Goal: Task Accomplishment & Management: Manage account settings

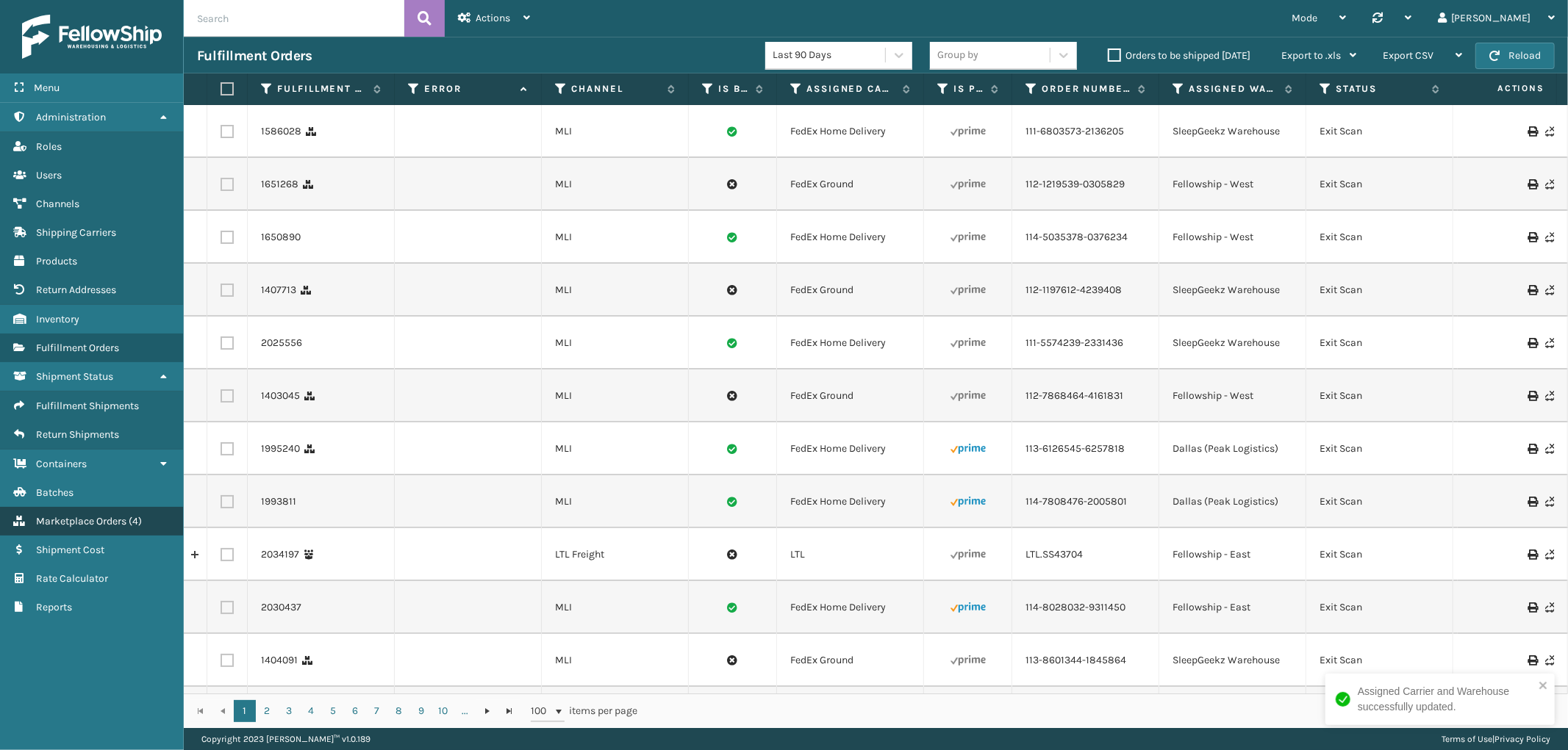
click at [105, 516] on link "Marketplace Orders ( 4 )" at bounding box center [91, 522] width 183 height 29
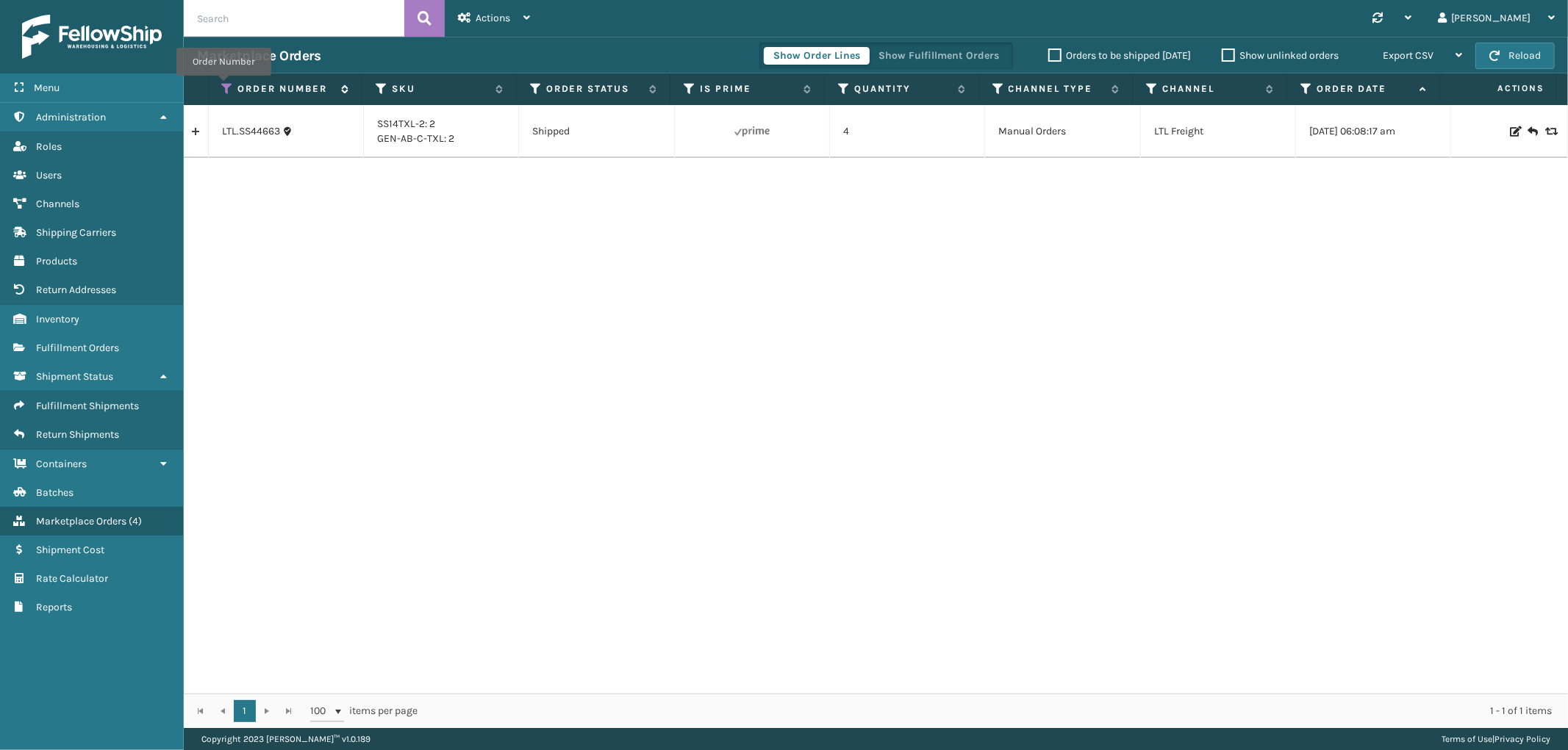
click at [224, 86] on icon at bounding box center [227, 88] width 12 height 14
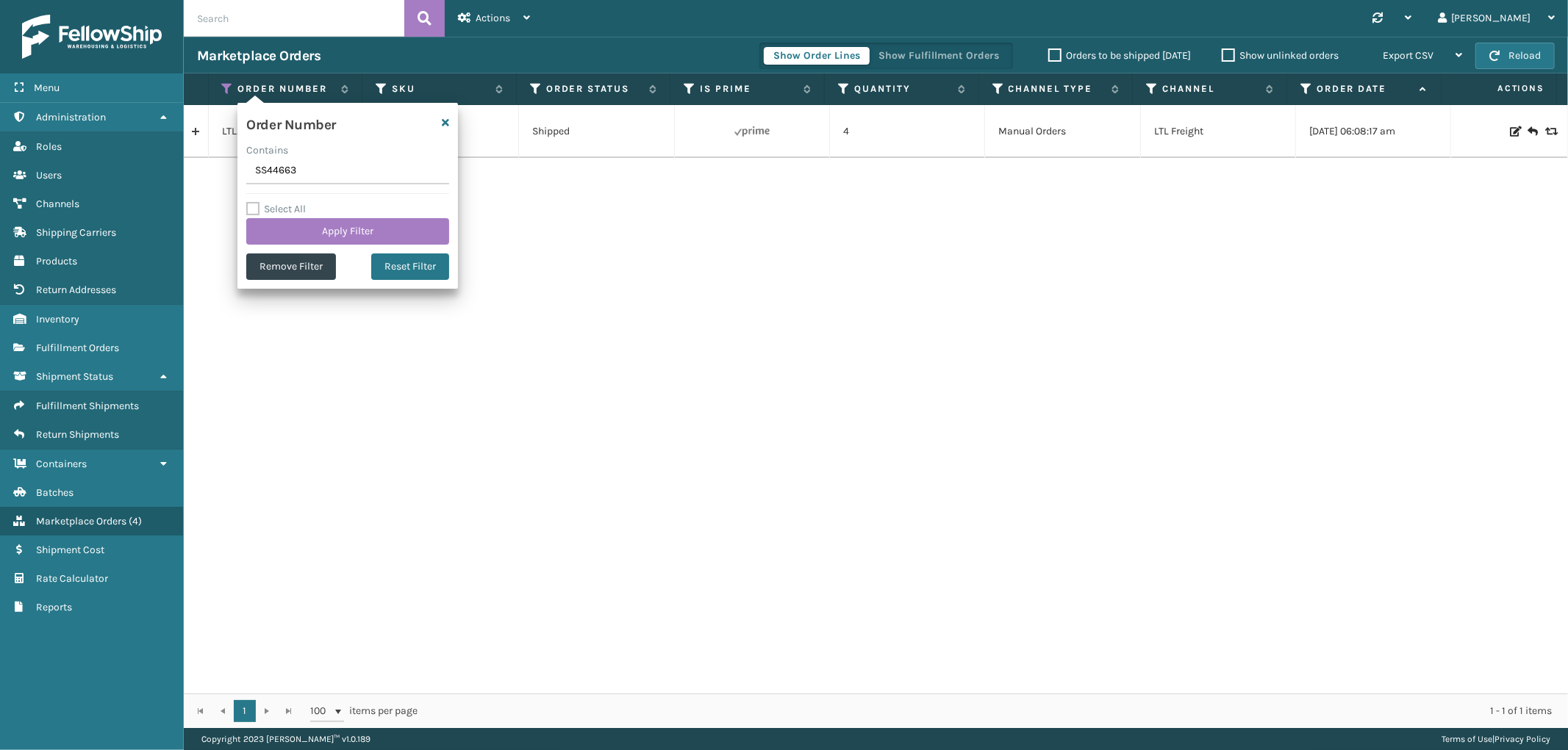
click at [265, 165] on input "SS44663" at bounding box center [348, 171] width 203 height 26
click at [264, 165] on input "SS44663" at bounding box center [348, 171] width 203 height 26
click at [268, 174] on input "SS44663" at bounding box center [348, 171] width 203 height 26
type input "SS44751"
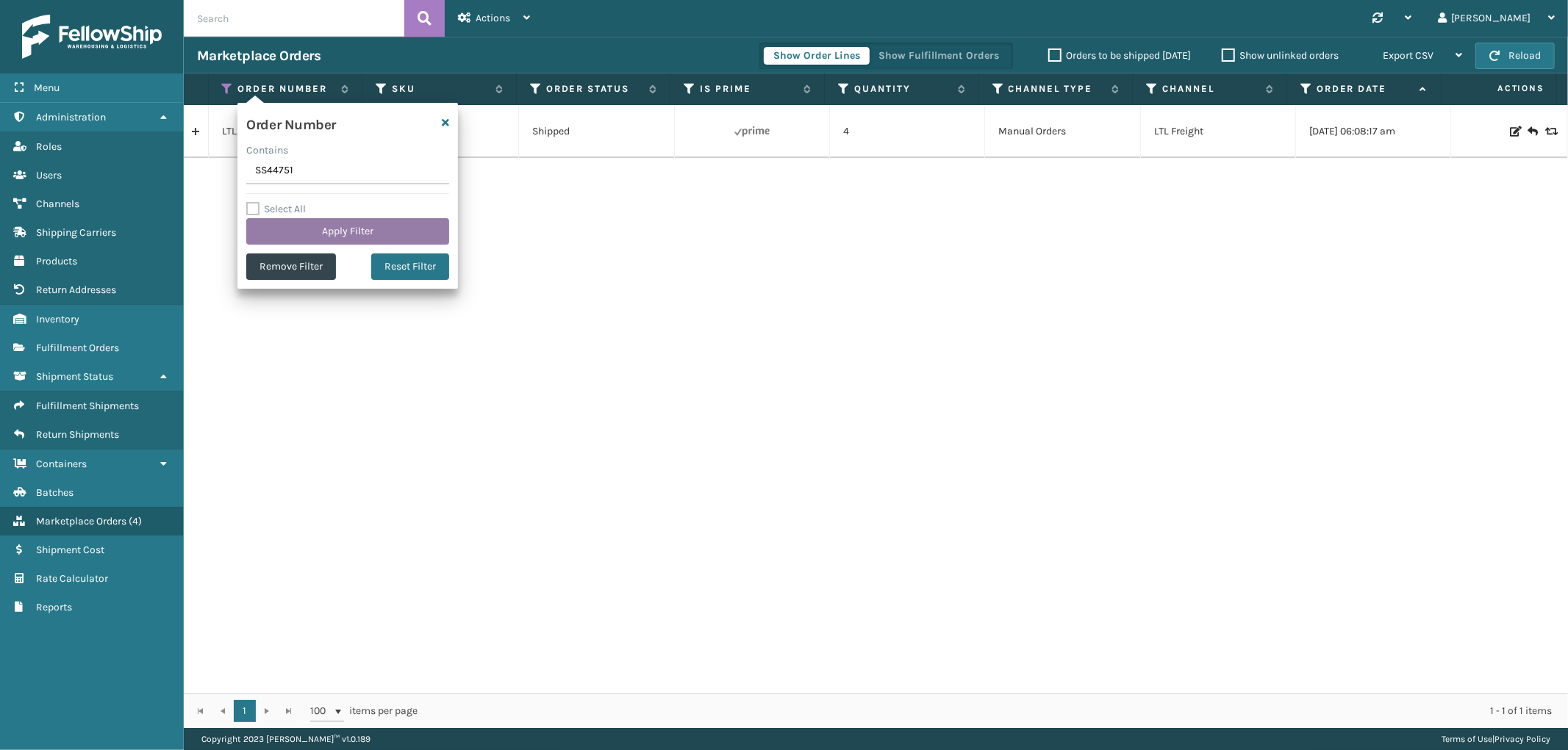
click at [285, 232] on button "Apply Filter" at bounding box center [348, 231] width 203 height 26
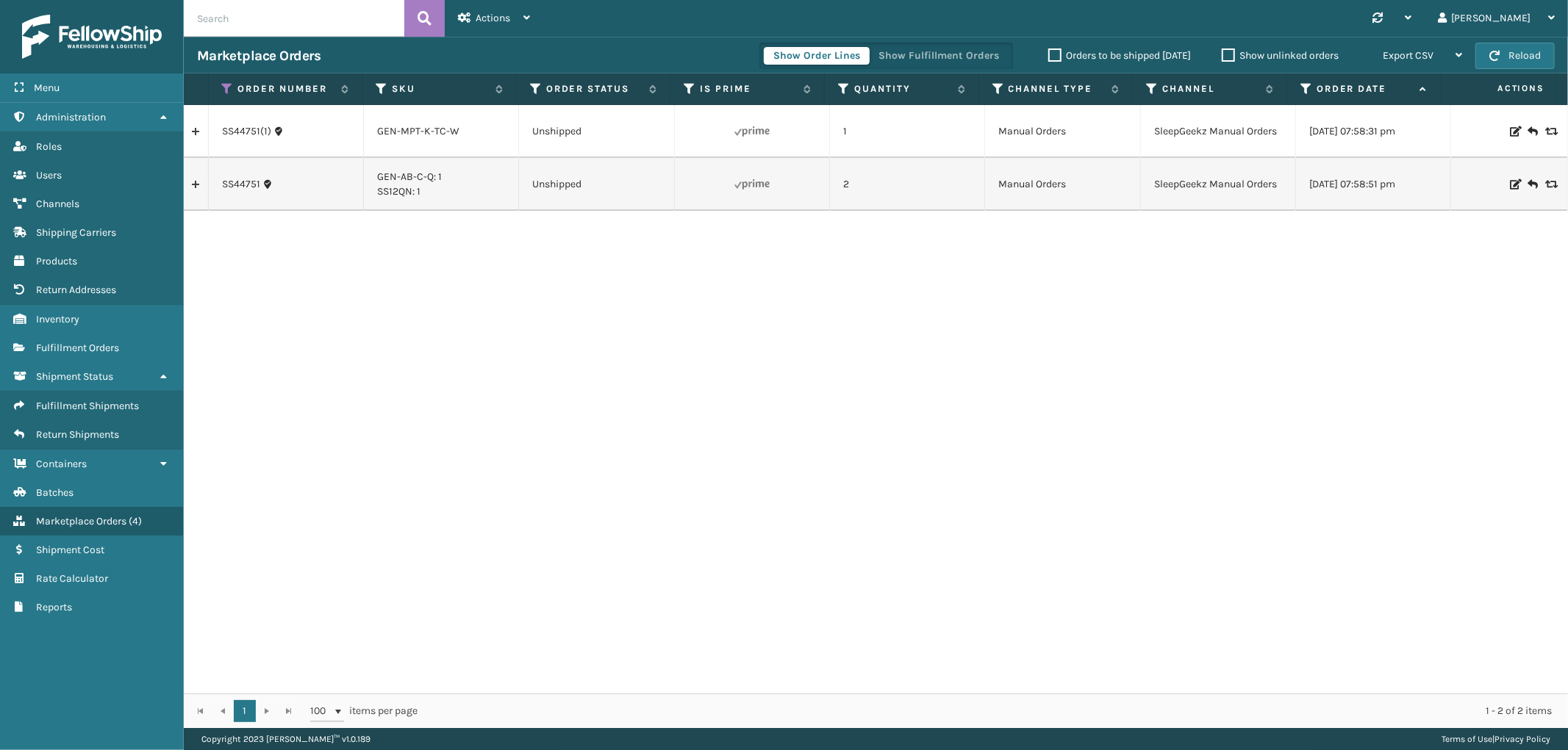
click at [199, 135] on link at bounding box center [196, 132] width 24 height 23
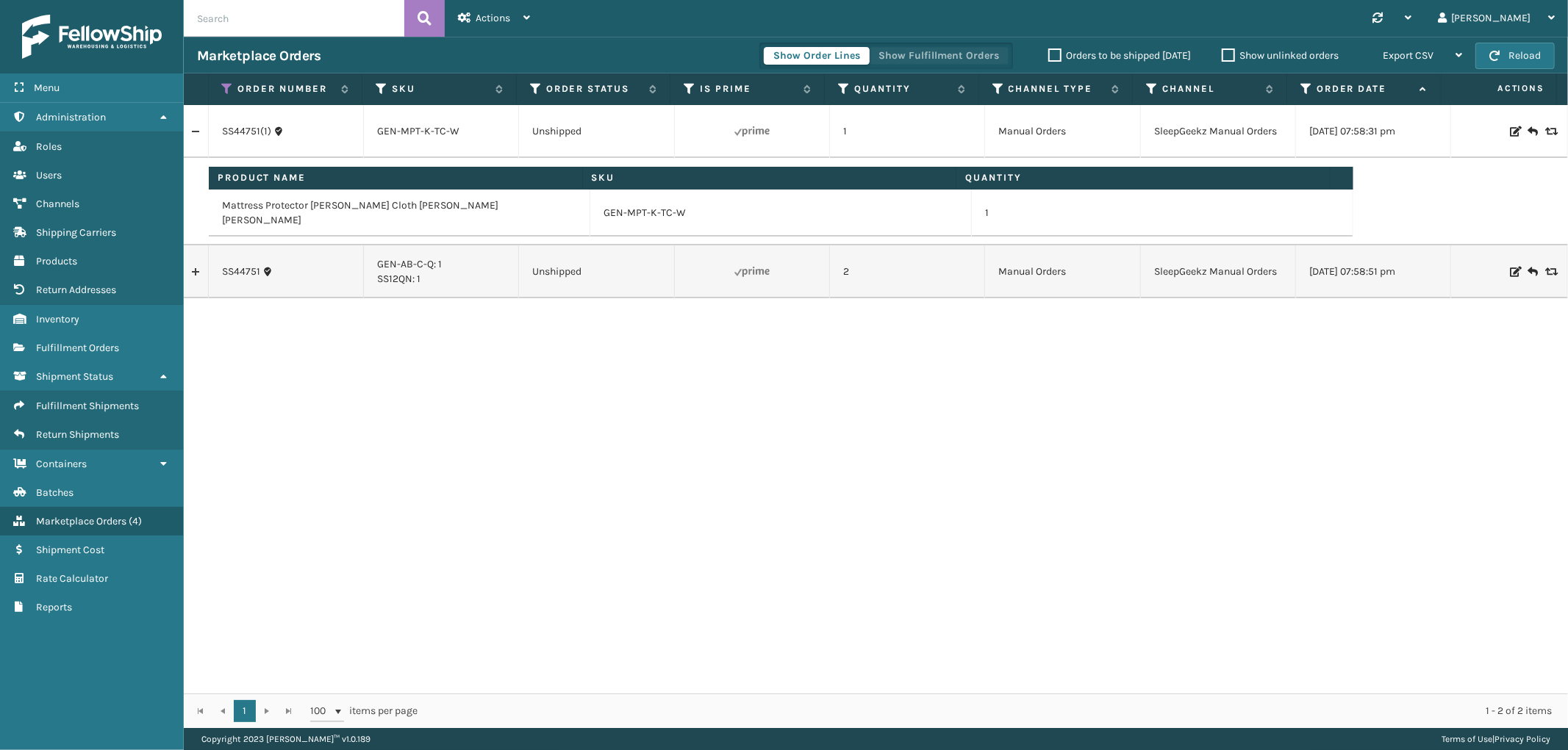
click at [958, 53] on button "Show Fulfillment Orders" at bounding box center [938, 56] width 140 height 18
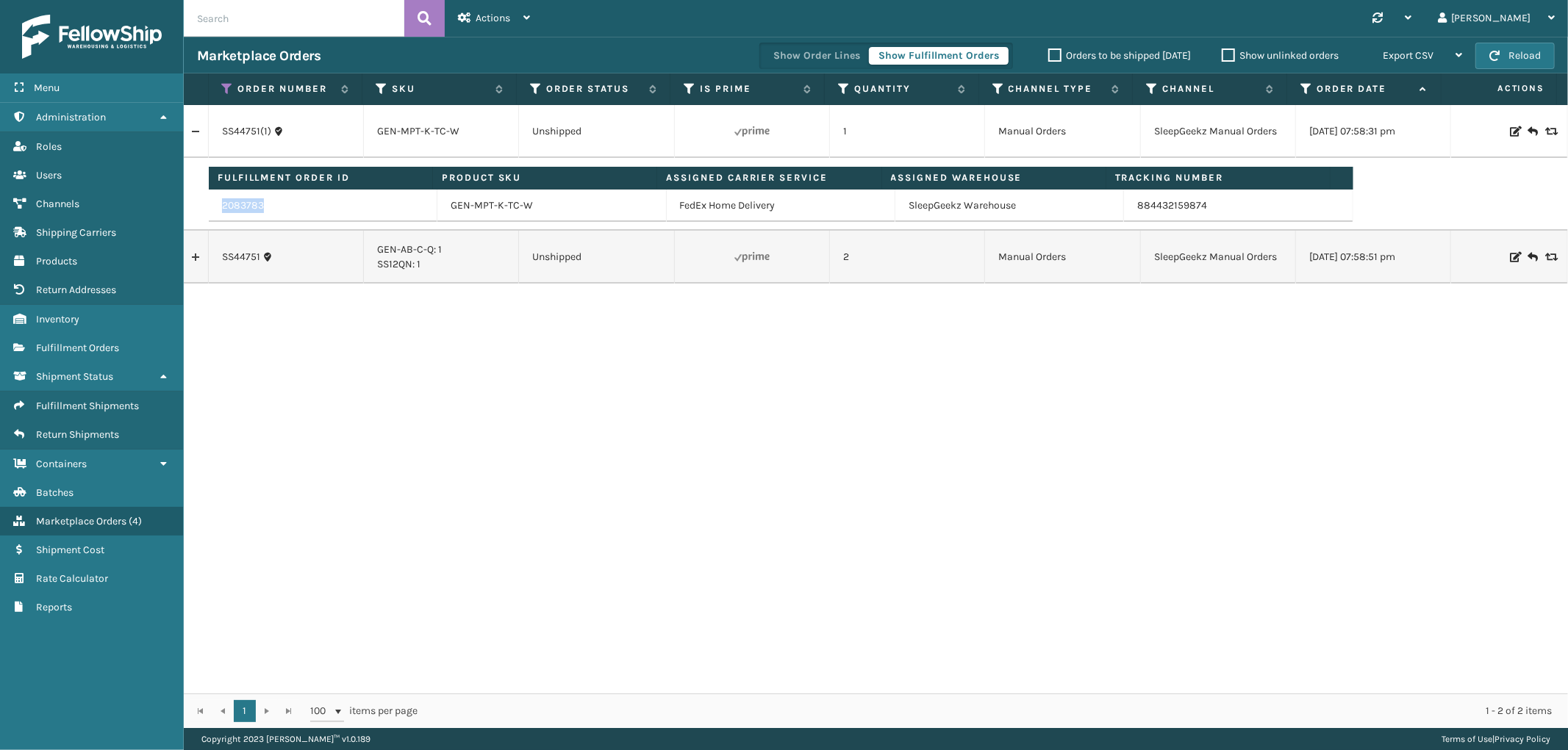
drag, startPoint x: 309, startPoint y: 212, endPoint x: 221, endPoint y: 212, distance: 88.0
click at [222, 212] on div "2083783" at bounding box center [322, 206] width 201 height 14
copy link "2083783"
drag, startPoint x: 259, startPoint y: 272, endPoint x: 219, endPoint y: 271, distance: 40.0
click at [219, 271] on td "SS44751" at bounding box center [286, 257] width 155 height 53
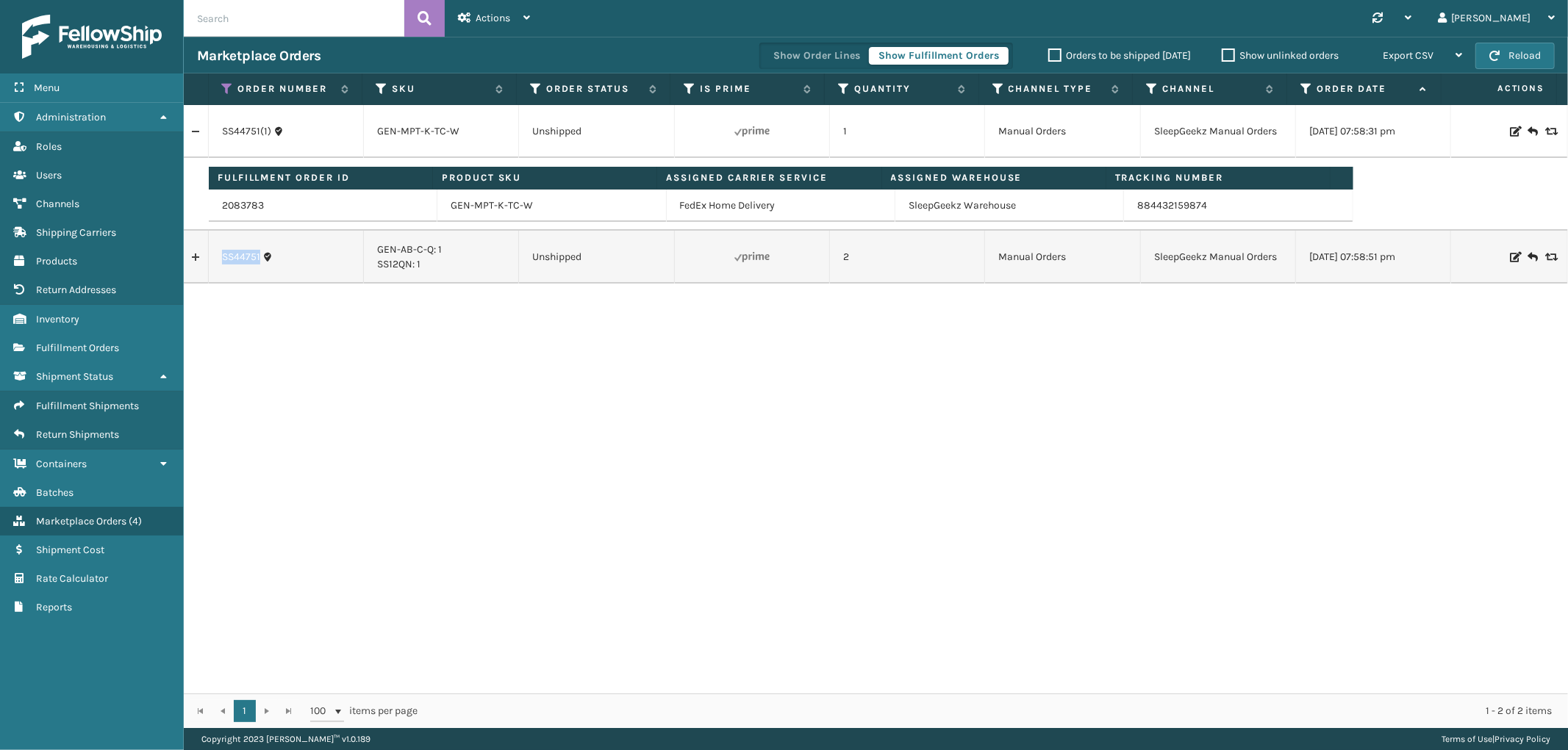
copy link "SS44751"
click at [238, 209] on link "2083783" at bounding box center [243, 206] width 42 height 14
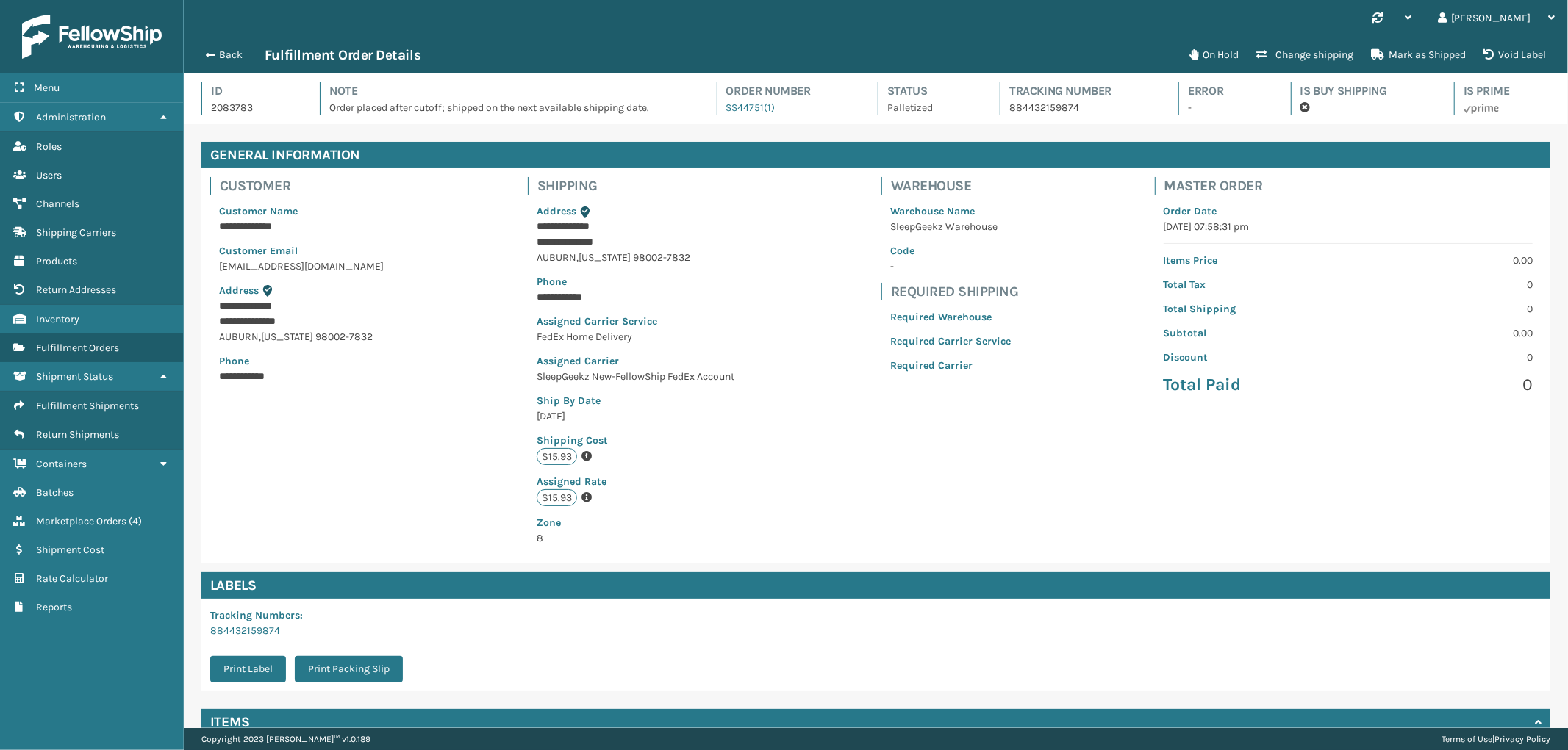
scroll to position [34, 1384]
click at [1518, 54] on button "Void Label" at bounding box center [1514, 55] width 80 height 30
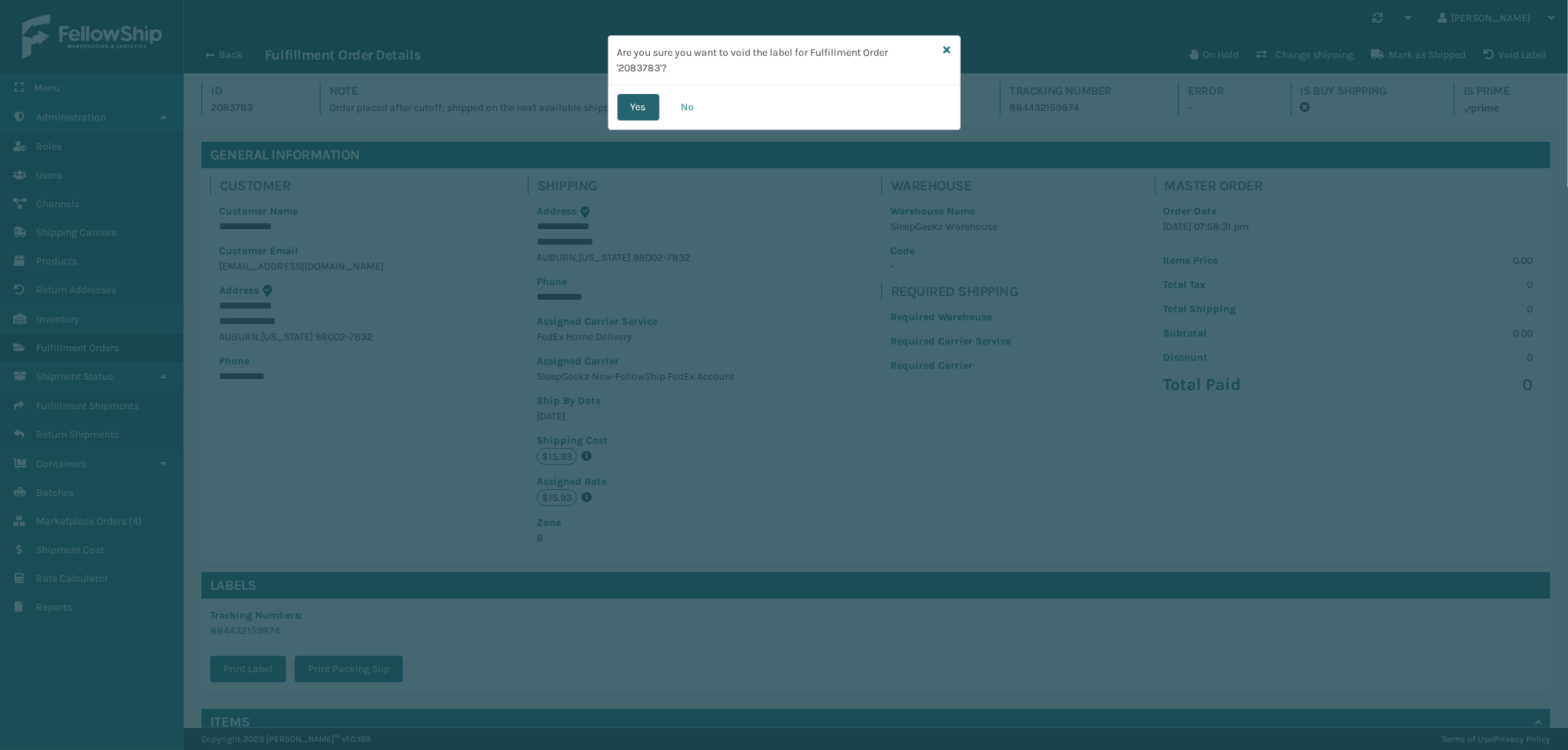
click at [629, 111] on button "Yes" at bounding box center [638, 106] width 42 height 26
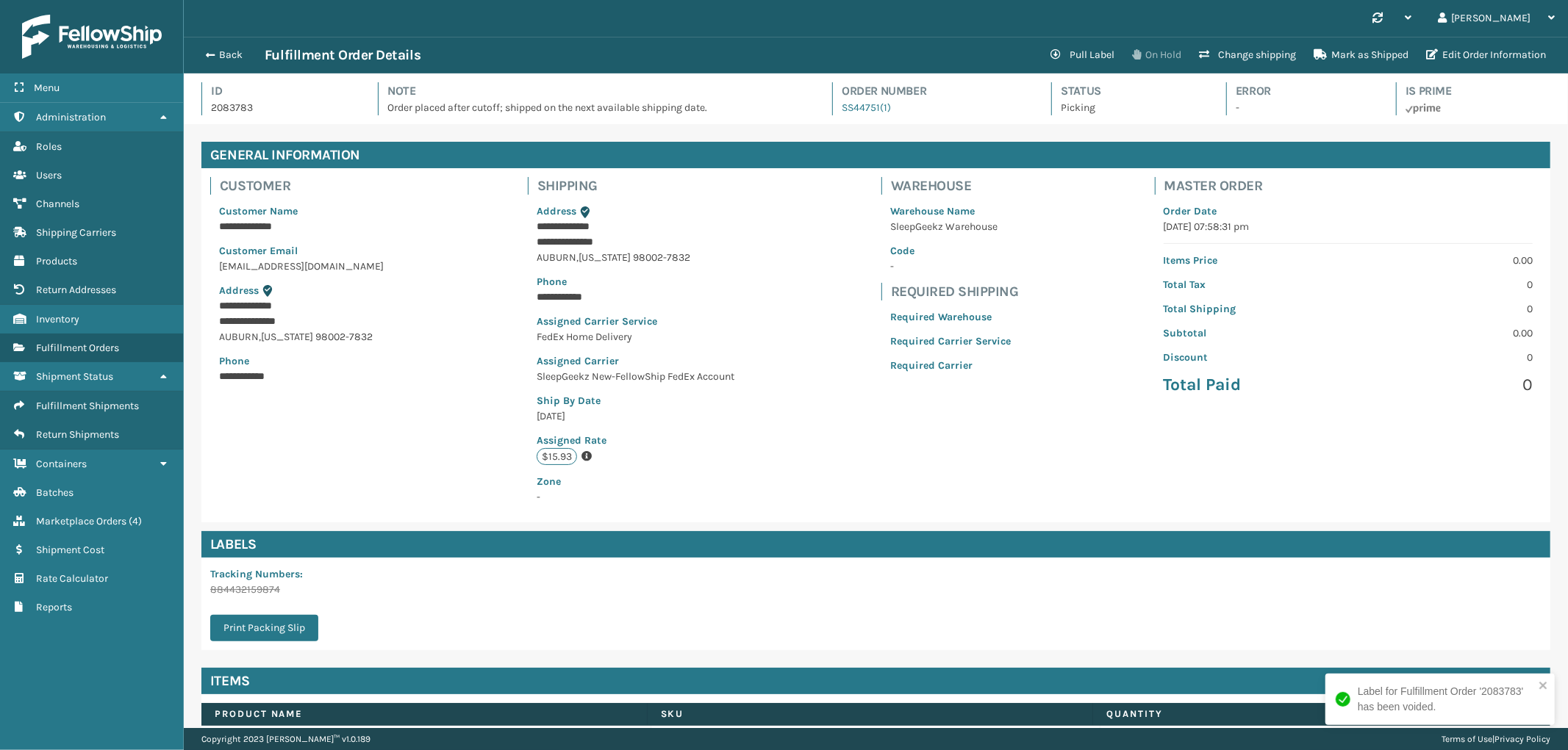
click at [1174, 50] on button "On Hold" at bounding box center [1156, 55] width 67 height 30
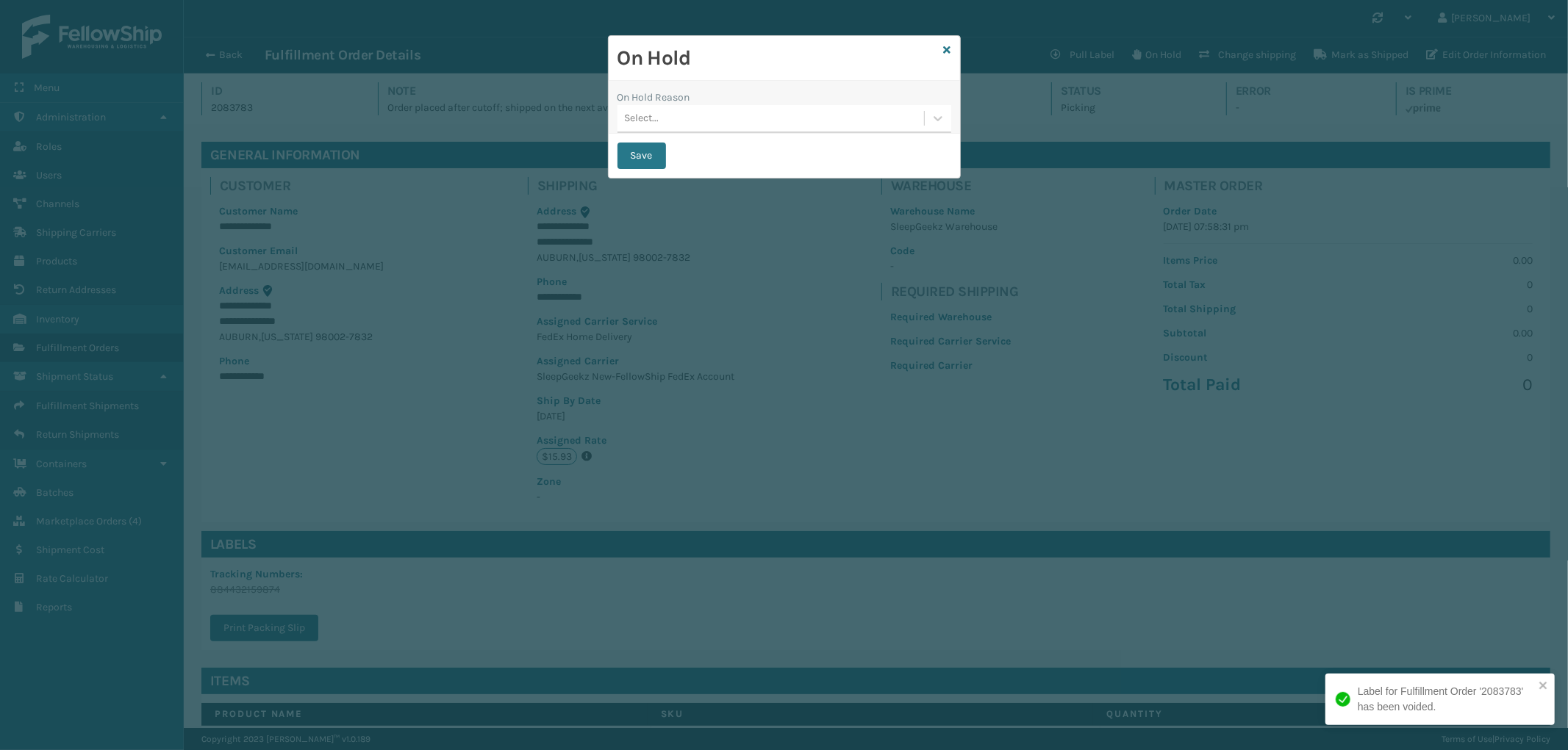
click at [839, 117] on div "Select..." at bounding box center [771, 118] width 307 height 24
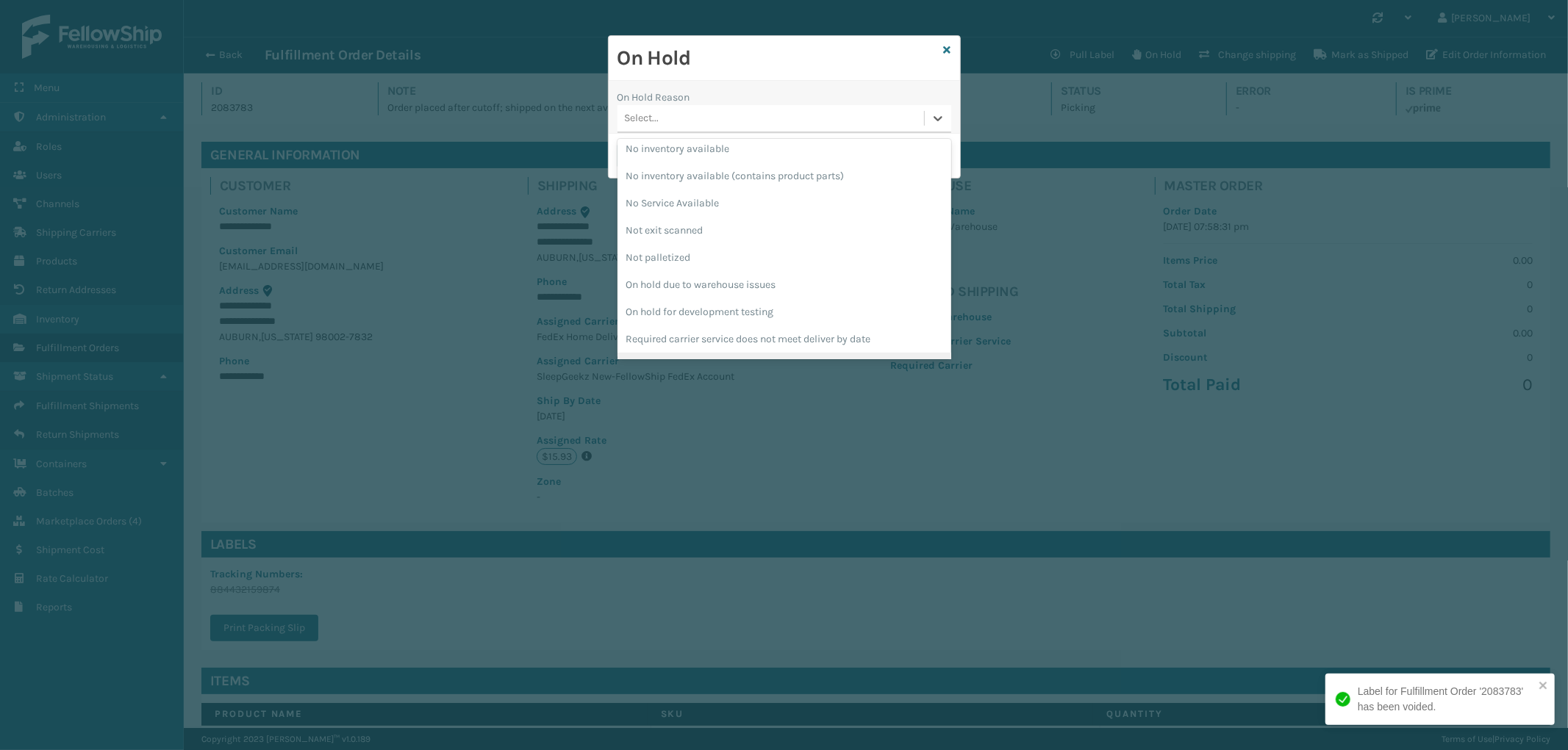
scroll to position [410, 0]
click at [750, 347] on div "To be cancelled" at bounding box center [784, 344] width 334 height 27
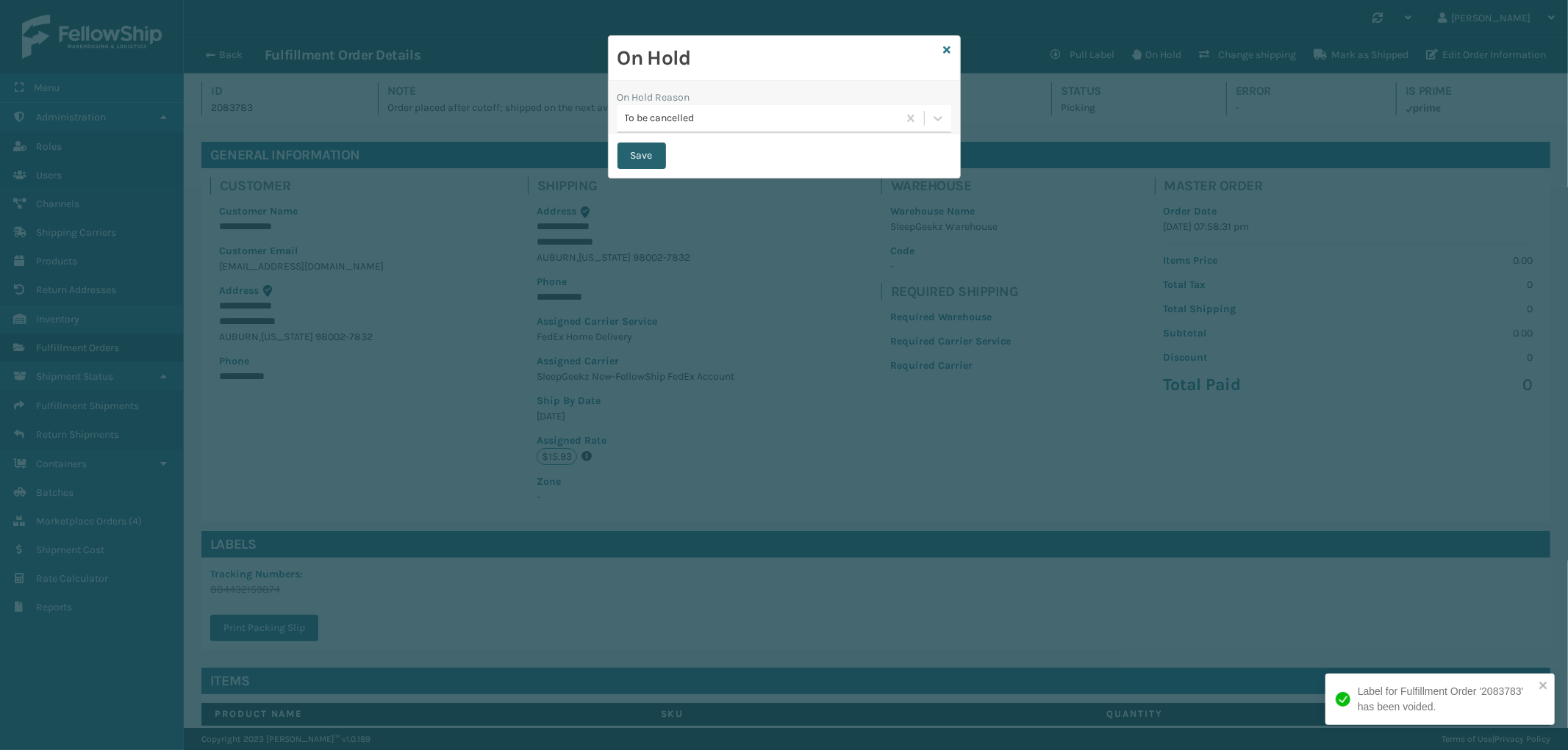
click at [647, 167] on button "Save" at bounding box center [642, 155] width 49 height 26
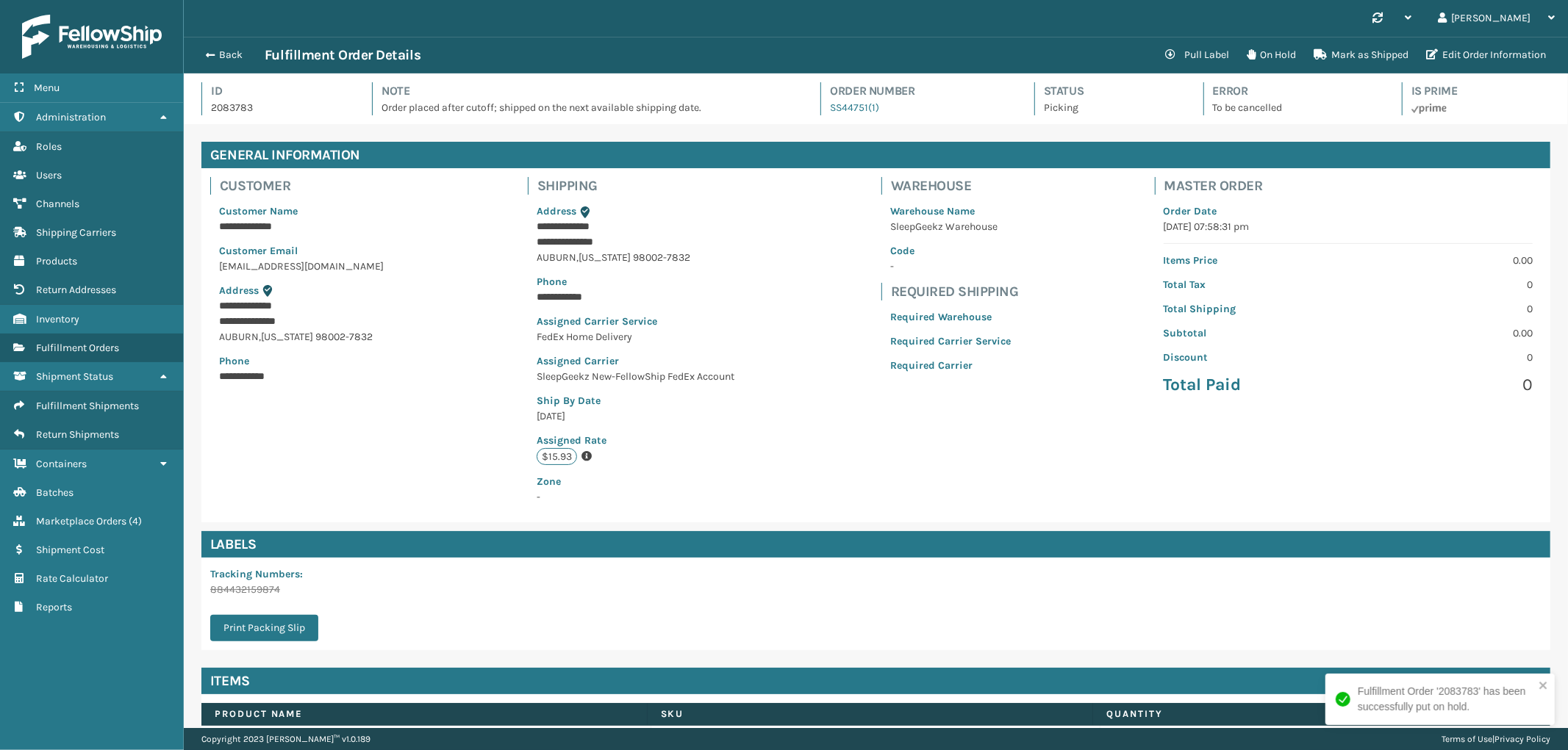
scroll to position [34, 1384]
